Goal: Register for event/course

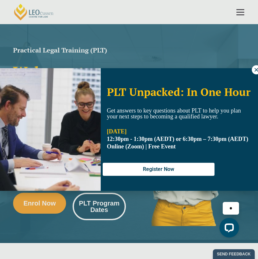
click at [117, 211] on div "PLT Unpacked: In One Hour Get answers to key questions about PLT to help you pl…" at bounding box center [129, 129] width 258 height 259
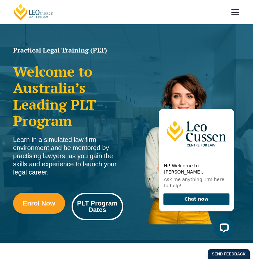
click at [107, 207] on span "PLT Program Dates" at bounding box center [97, 206] width 43 height 13
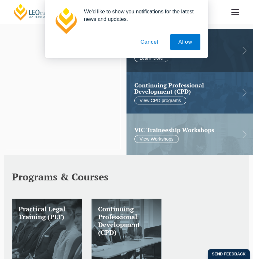
click at [151, 41] on button "Cancel" at bounding box center [149, 42] width 34 height 16
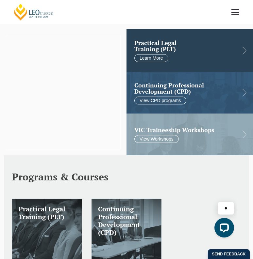
click at [246, 55] on link at bounding box center [189, 50] width 126 height 43
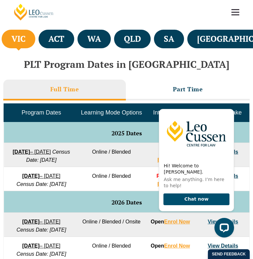
scroll to position [245, 0]
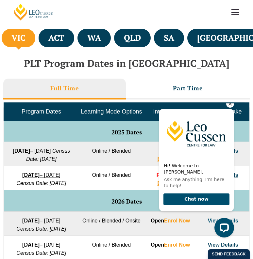
click at [228, 108] on icon "Hide greeting" at bounding box center [230, 104] width 8 height 8
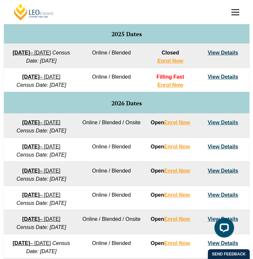
scroll to position [342, 0]
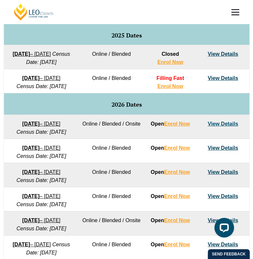
click at [219, 81] on link "View Details" at bounding box center [222, 78] width 30 height 6
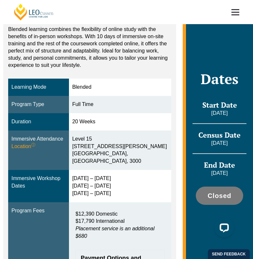
scroll to position [127, 0]
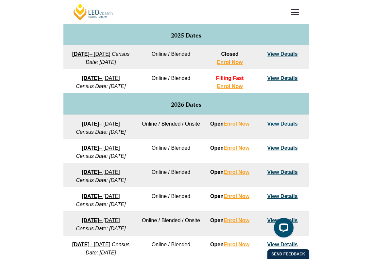
scroll to position [322, 0]
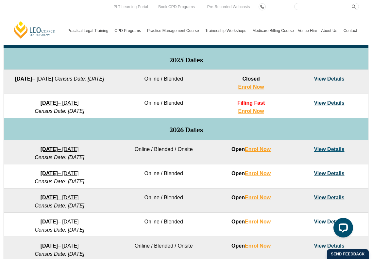
click at [252, 104] on link "View Details" at bounding box center [329, 103] width 30 height 6
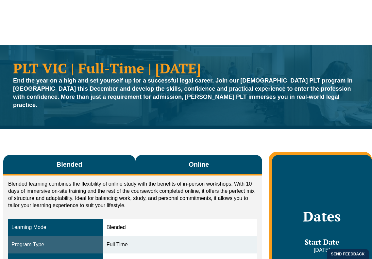
click at [202, 160] on span "Online" at bounding box center [198, 164] width 20 height 9
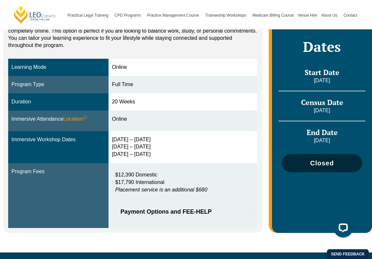
click at [310, 154] on link "Closed" at bounding box center [322, 163] width 80 height 18
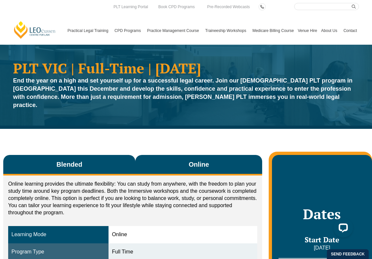
click at [101, 155] on button "Blended" at bounding box center [69, 165] width 132 height 21
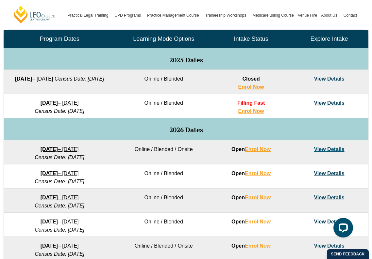
click at [321, 149] on link "View Details" at bounding box center [329, 150] width 30 height 6
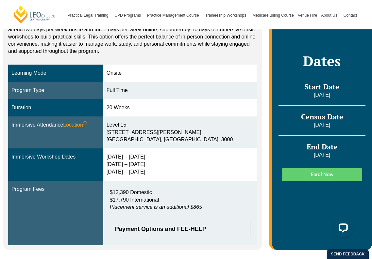
scroll to position [123, 0]
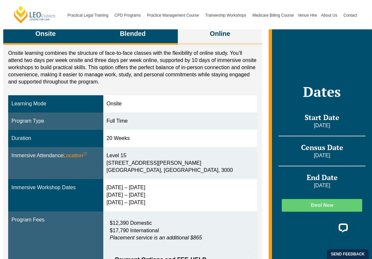
click at [151, 34] on button "Blended" at bounding box center [133, 34] width 90 height 21
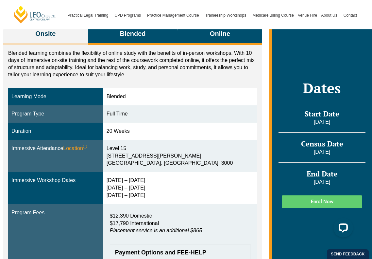
click at [216, 34] on span "Online" at bounding box center [220, 33] width 20 height 9
